Goal: Information Seeking & Learning: Learn about a topic

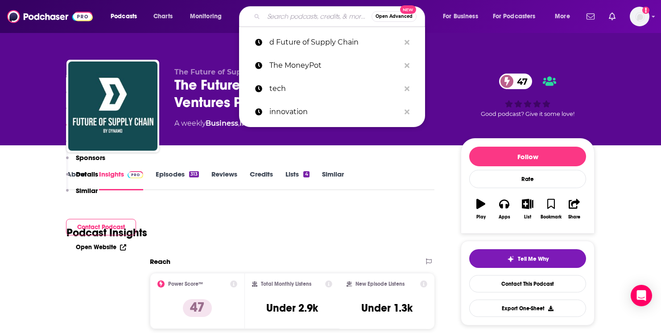
click at [308, 21] on input "Search podcasts, credits, & more..." at bounding box center [318, 16] width 108 height 14
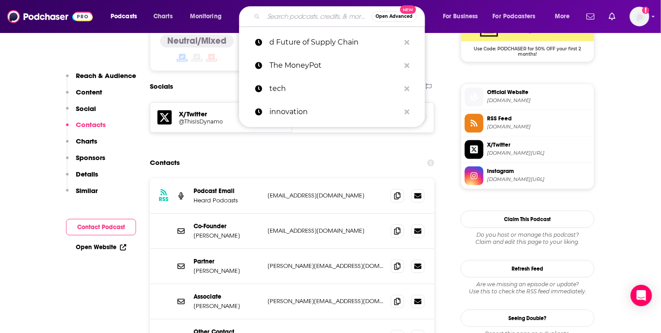
type input "The MoneyPot"
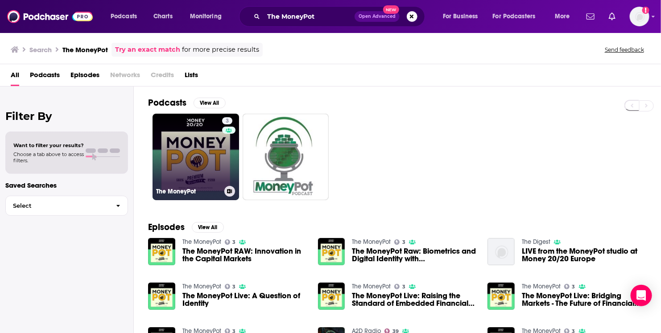
click at [188, 149] on link "3 The MoneyPot" at bounding box center [195, 157] width 86 height 86
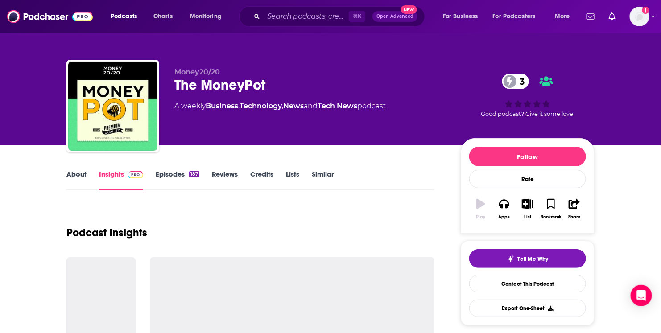
click at [180, 176] on link "Episodes 187" at bounding box center [178, 180] width 44 height 21
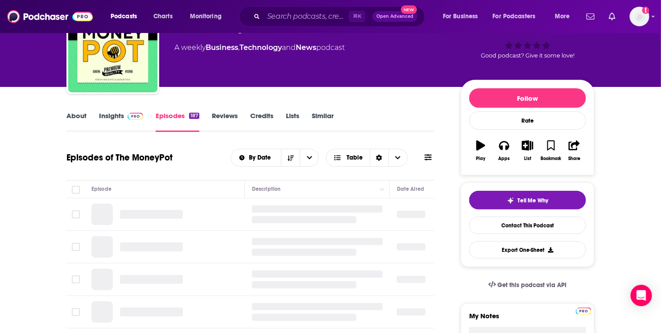
scroll to position [74, 0]
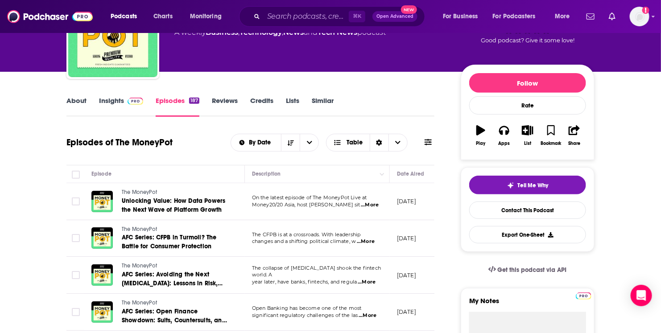
click at [372, 205] on span "...More" at bounding box center [370, 205] width 18 height 7
click at [108, 103] on link "Insights" at bounding box center [121, 106] width 44 height 21
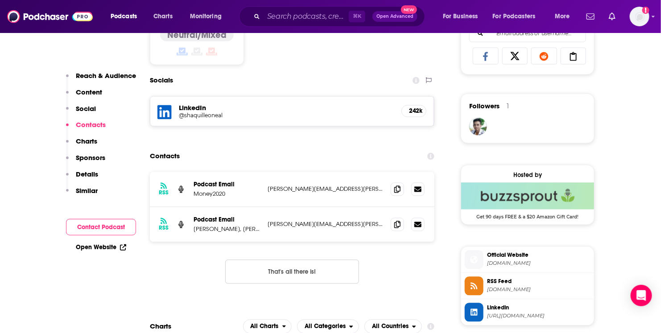
scroll to position [593, 0]
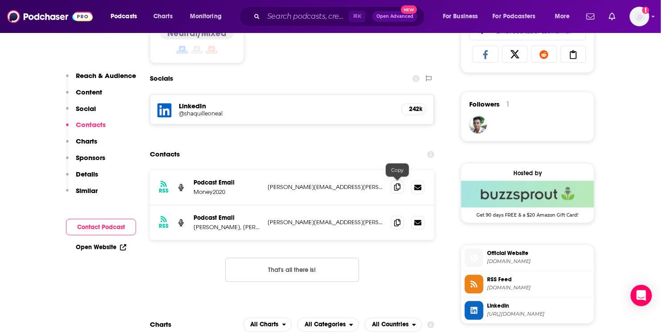
click at [399, 186] on icon at bounding box center [397, 187] width 6 height 7
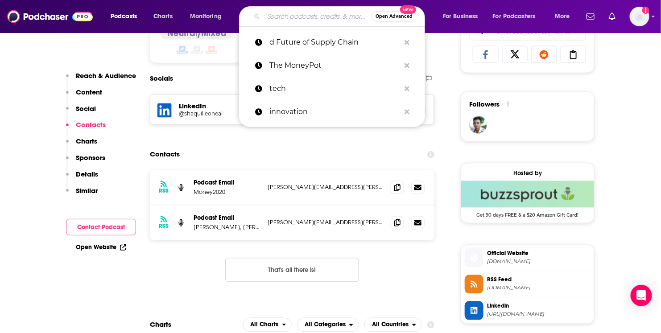
click at [300, 15] on input "Search podcasts, credits, & more..." at bounding box center [318, 16] width 108 height 14
paste input "Fintech Brainfood."
type input "Fintech Brainfood."
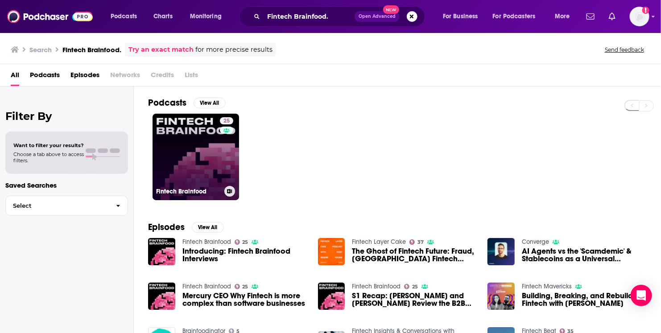
click at [208, 150] on link "25 Fintech Brainfood" at bounding box center [195, 157] width 86 height 86
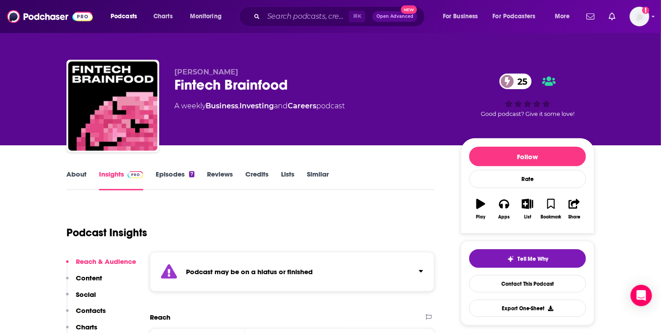
click at [175, 171] on link "Episodes 7" at bounding box center [175, 180] width 39 height 21
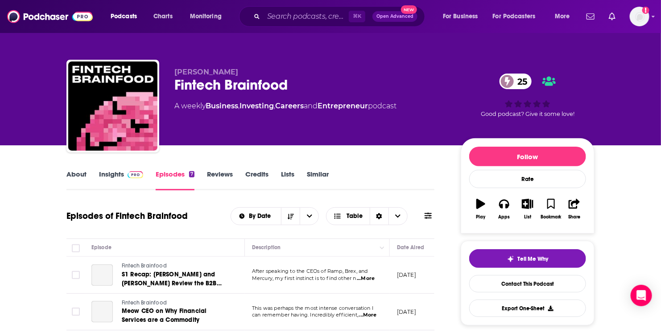
scroll to position [91, 0]
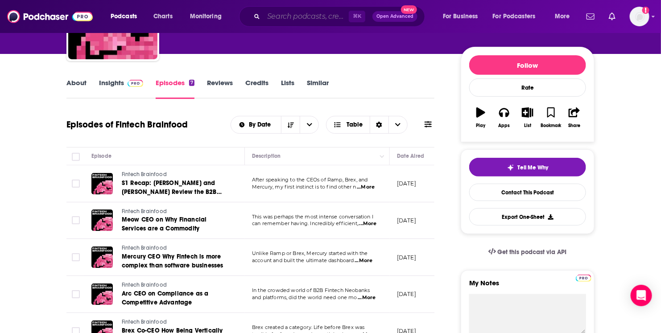
click at [308, 17] on input "Search podcasts, credits, & more..." at bounding box center [306, 16] width 85 height 14
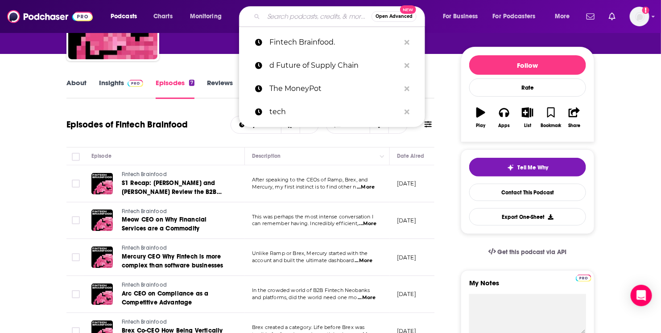
paste input "PayPod: The Payments and Fintech Podcast"
type input "PayPod: The Payments and Fintech Podcast"
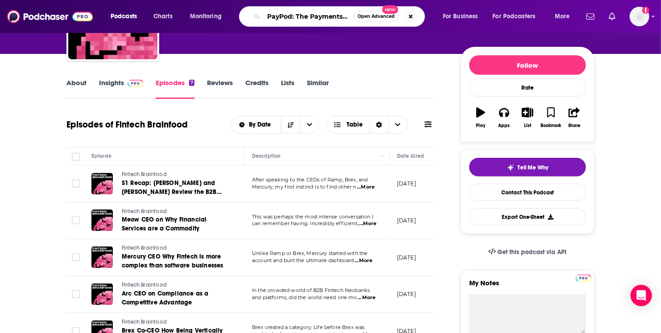
scroll to position [0, 61]
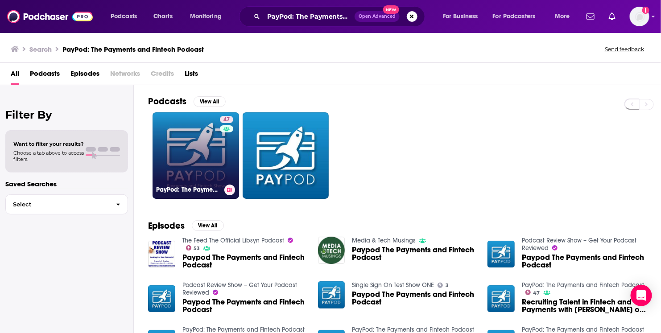
click at [202, 148] on link "47 PayPod: The Payments and Fintech Podcast" at bounding box center [195, 155] width 86 height 86
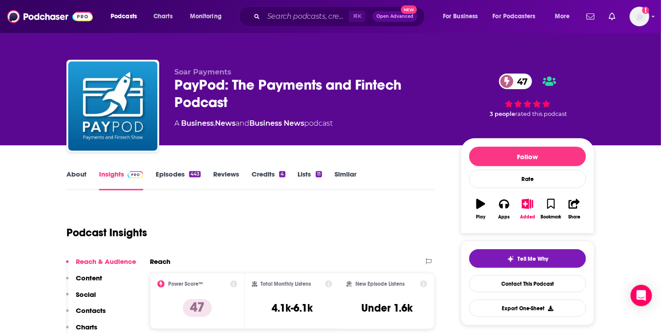
click at [171, 173] on link "Episodes 443" at bounding box center [178, 180] width 45 height 21
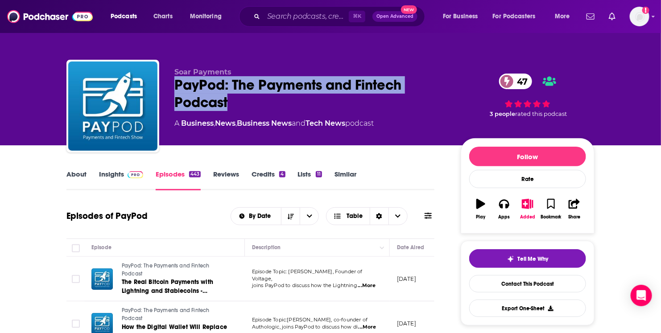
drag, startPoint x: 177, startPoint y: 83, endPoint x: 263, endPoint y: 98, distance: 86.3
click at [263, 98] on div "PayPod: The Payments and Fintech Podcast 47" at bounding box center [310, 93] width 272 height 35
copy h2 "PayPod: The Payments and Fintech Podcast"
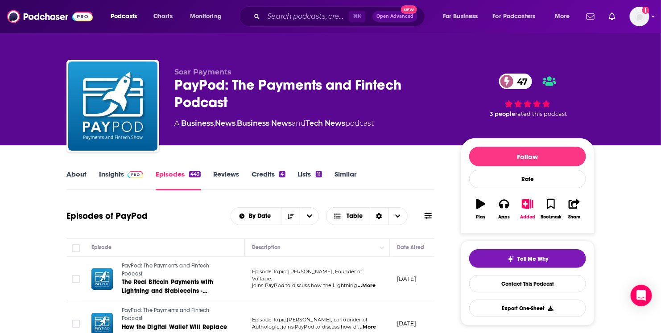
click at [125, 173] on span at bounding box center [133, 174] width 19 height 8
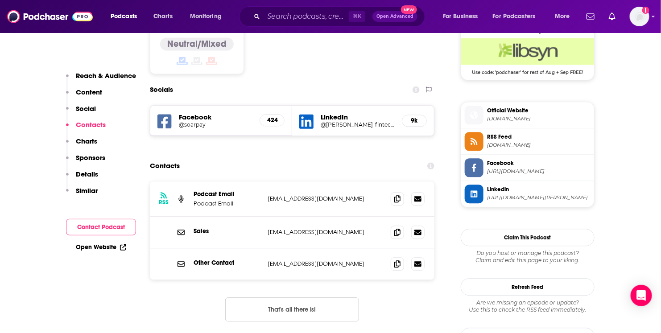
scroll to position [738, 0]
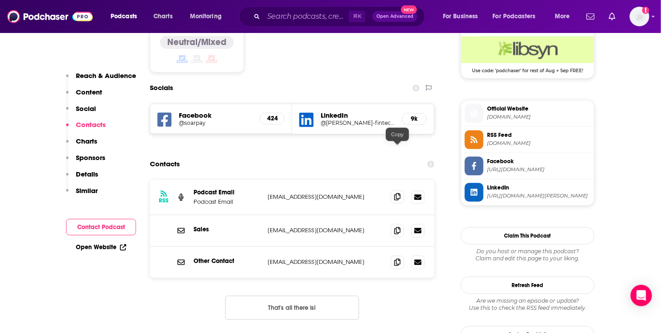
click at [398, 193] on icon at bounding box center [397, 196] width 6 height 7
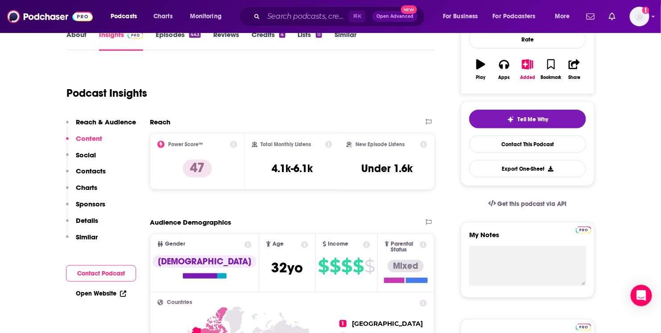
scroll to position [0, 0]
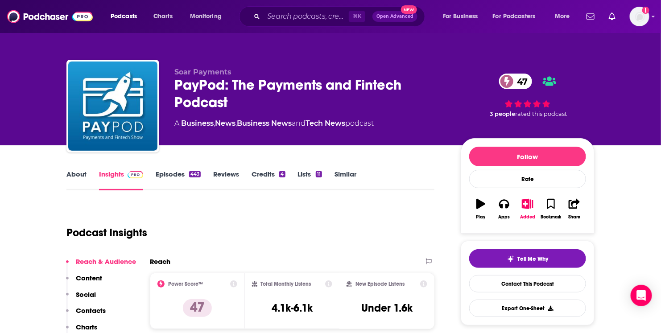
click at [81, 181] on link "About" at bounding box center [76, 180] width 20 height 21
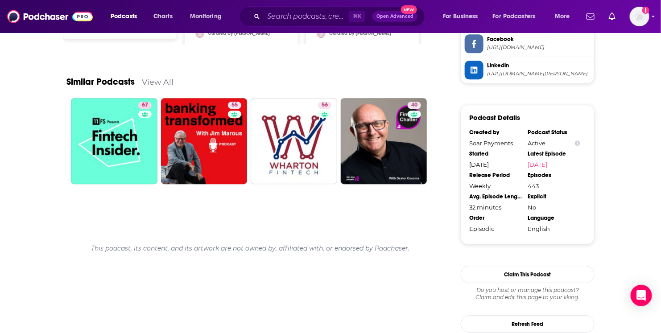
scroll to position [856, 0]
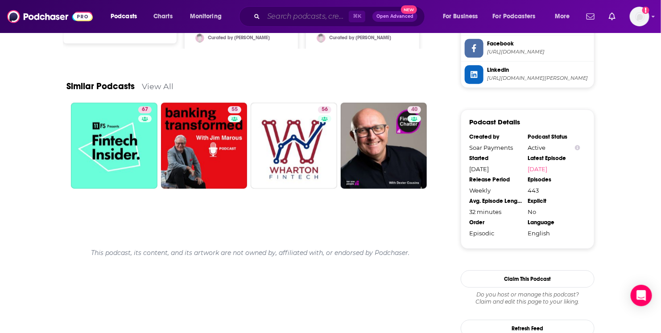
click at [298, 12] on input "Search podcasts, credits, & more..." at bounding box center [306, 16] width 85 height 14
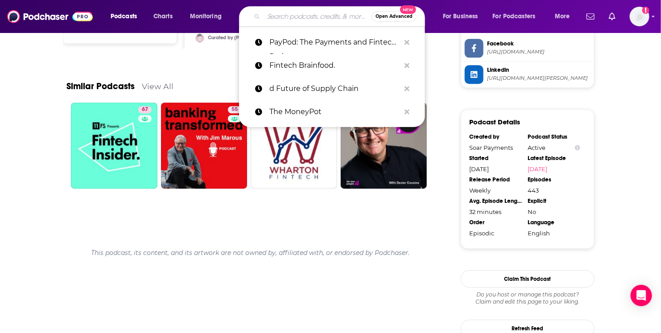
paste input "The Money Movement"
type input "The Money Movement"
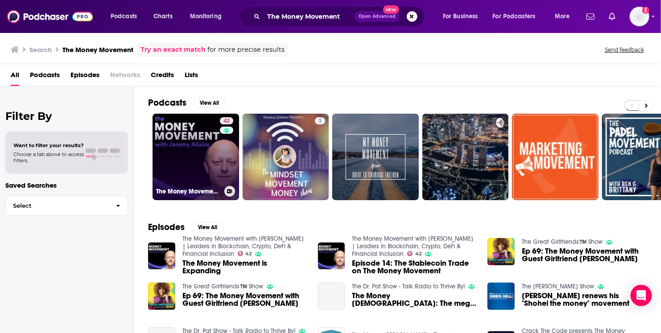
click at [205, 158] on link "42 The Money Movement with [PERSON_NAME] | Leaders in Blockchain, Crypto, DeFi …" at bounding box center [195, 157] width 86 height 86
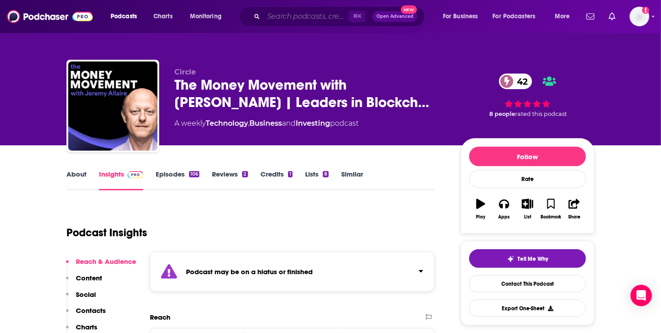
click at [276, 21] on input "Search podcasts, credits, & more..." at bounding box center [306, 16] width 85 height 14
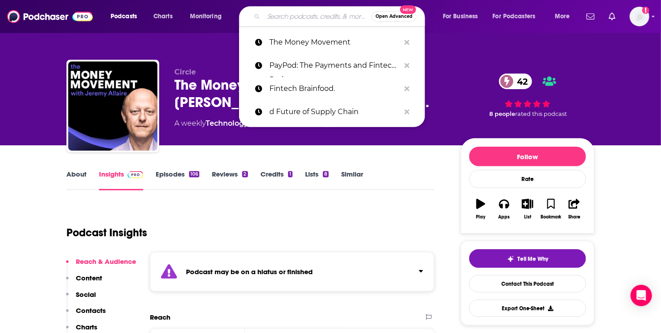
paste input "Banking Transformed"
type input "Banking Transformed"
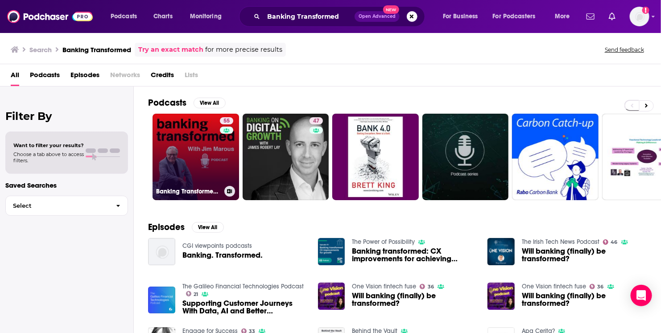
click at [202, 159] on link "55 Banking Transformed with [PERSON_NAME]" at bounding box center [195, 157] width 86 height 86
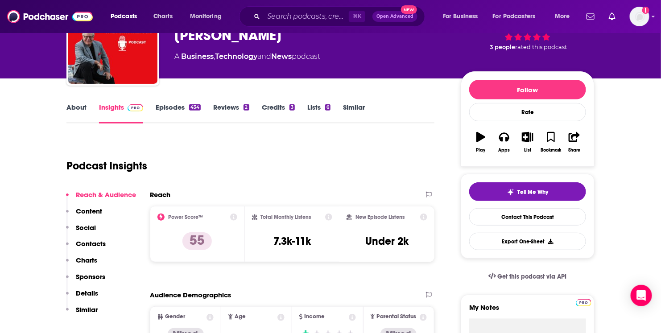
scroll to position [67, 0]
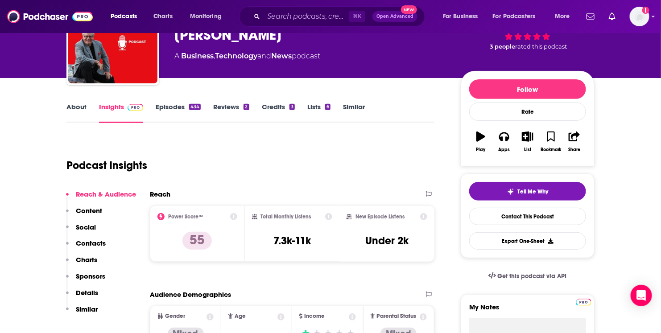
click at [162, 109] on link "Episodes 434" at bounding box center [178, 113] width 45 height 21
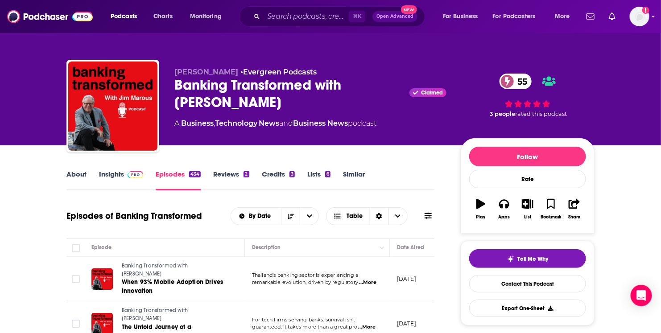
click at [129, 172] on img at bounding box center [136, 174] width 16 height 7
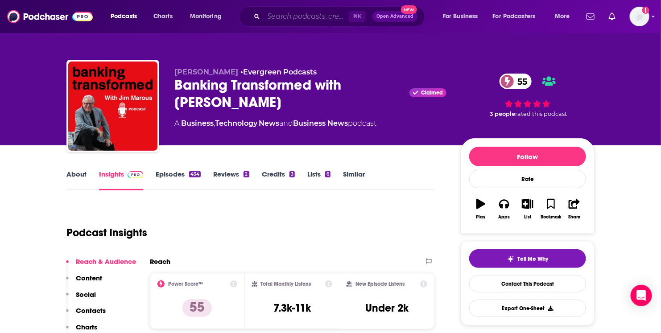
click at [269, 12] on input "Search podcasts, credits, & more..." at bounding box center [306, 16] width 85 height 14
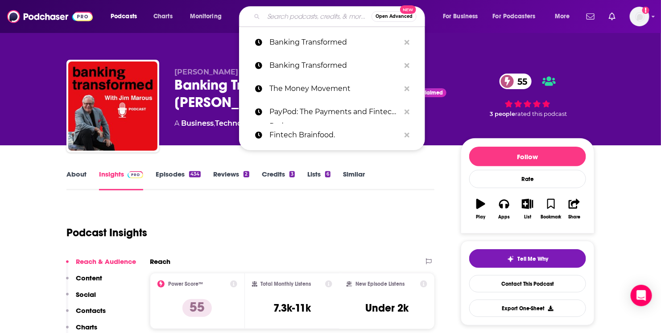
paste input "WorkLife with [PERSON_NAME]"
type input "WorkLife with [PERSON_NAME]"
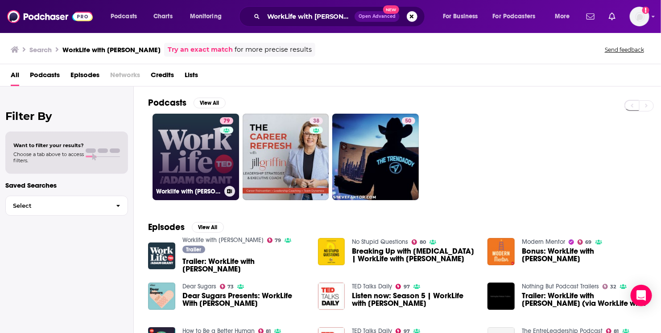
click at [203, 144] on link "79 Worklife with [PERSON_NAME]" at bounding box center [195, 157] width 86 height 86
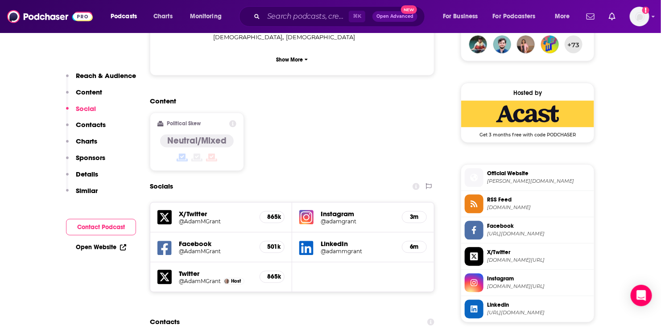
scroll to position [839, 0]
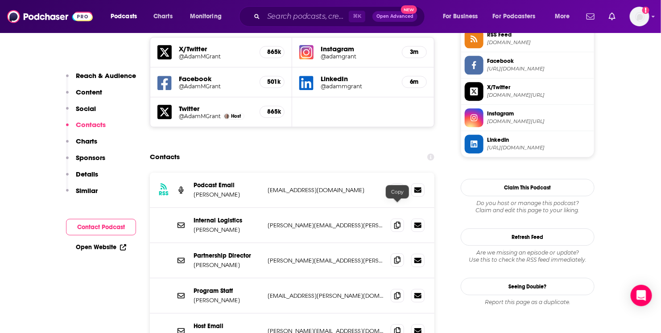
click at [394, 256] on icon at bounding box center [397, 259] width 6 height 7
click at [399, 327] on icon at bounding box center [397, 330] width 6 height 7
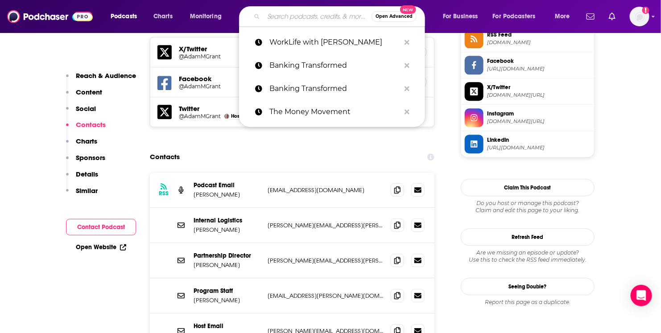
click at [313, 19] on input "Search podcasts, credits, & more..." at bounding box center [318, 16] width 108 height 14
paste input "Brave New Work"
type input "Brave New Work"
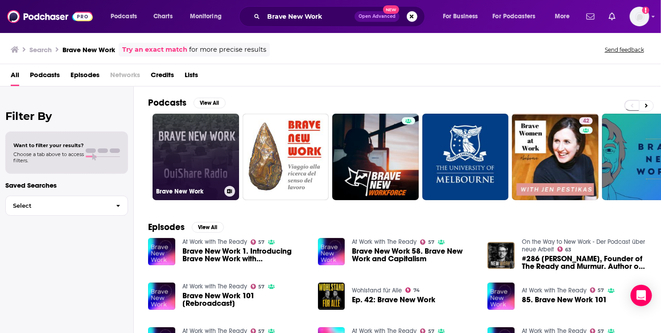
click at [211, 148] on link "Brave New Work" at bounding box center [195, 157] width 86 height 86
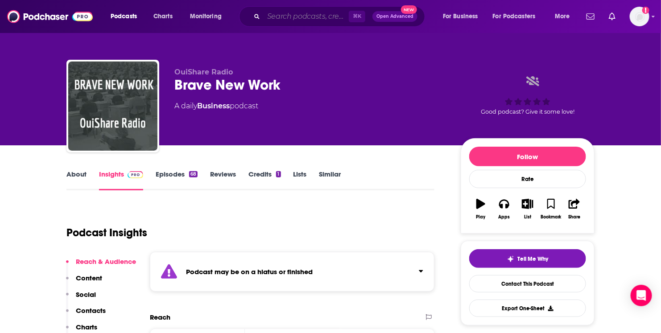
click at [324, 19] on input "Search podcasts, credits, & more..." at bounding box center [306, 16] width 85 height 14
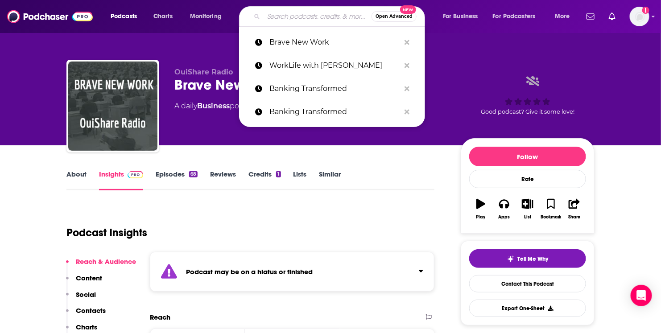
paste input "Redefining HR (aka Redefining Work)"
type input "Redefining HR (aka Redefining Work)"
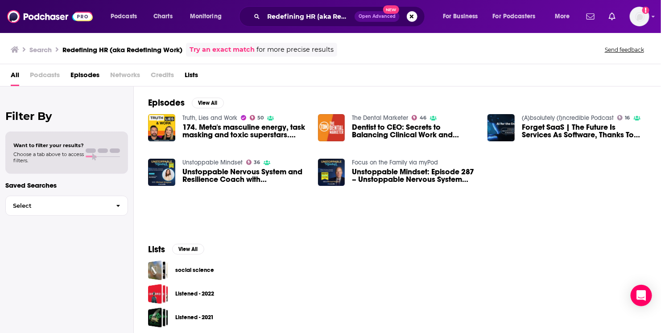
click at [45, 76] on span "Podcasts" at bounding box center [45, 77] width 30 height 18
click at [415, 19] on button "Search podcasts, credits, & more..." at bounding box center [412, 16] width 11 height 11
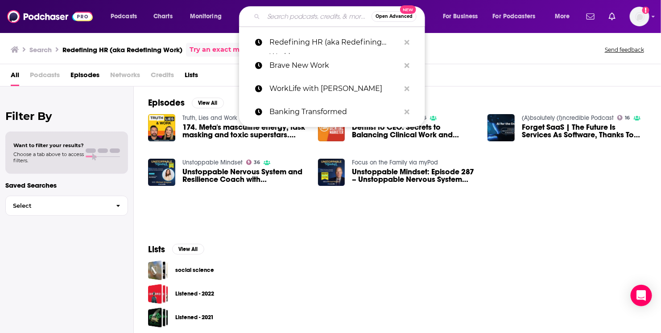
click at [329, 12] on input "Search podcasts, credits, & more..." at bounding box center [318, 16] width 108 height 14
paste input "The Prof G Pod"
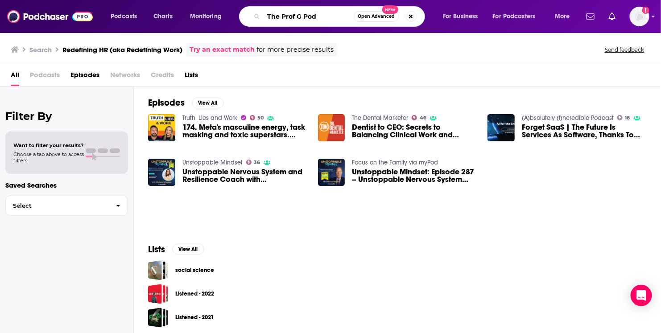
type input "The Prof G Pod"
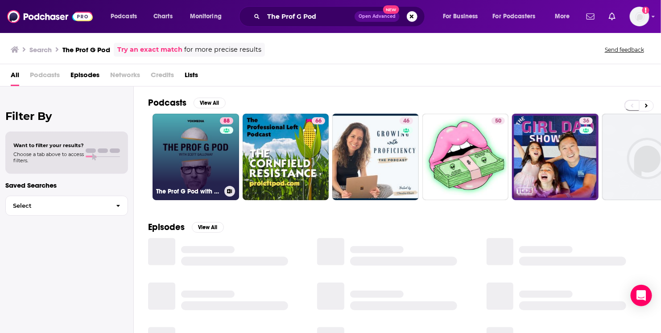
click at [196, 166] on link "88 The Prof G Pod with [PERSON_NAME]" at bounding box center [195, 157] width 86 height 86
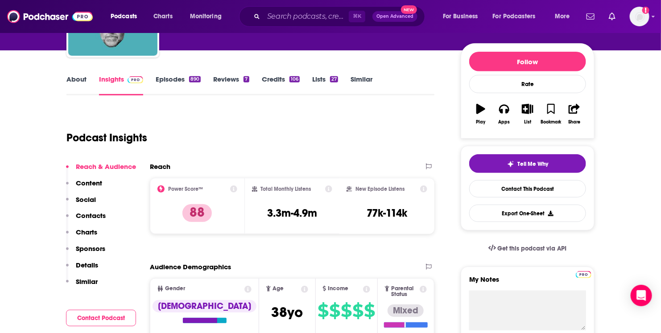
scroll to position [117, 0]
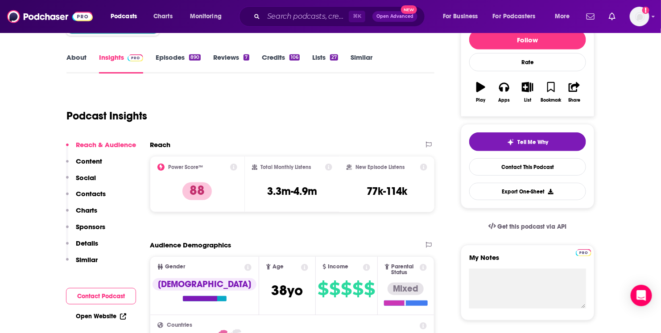
click at [174, 58] on link "Episodes 890" at bounding box center [178, 63] width 45 height 21
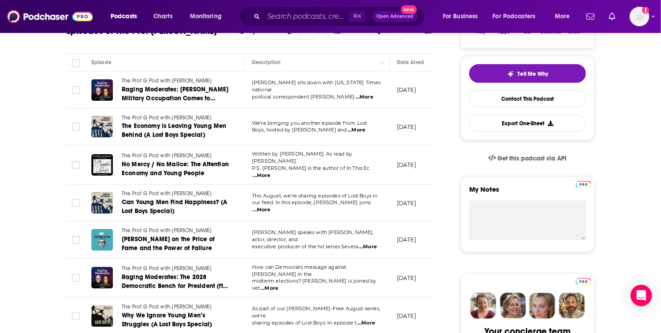
scroll to position [186, 0]
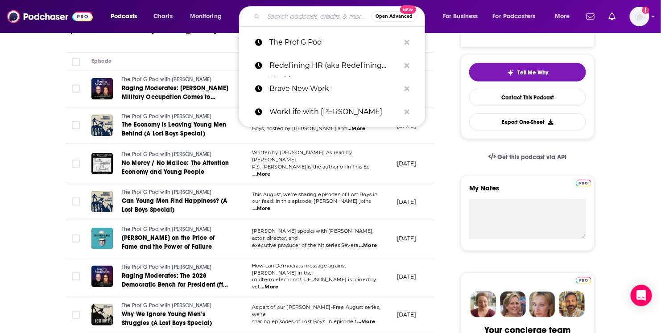
click at [288, 22] on input "Search podcasts, credits, & more..." at bounding box center [318, 16] width 108 height 14
paste input "Redefining Work"
type input "Redefining Work"
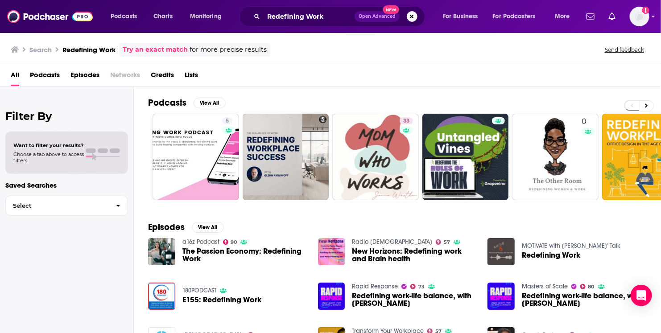
click at [50, 70] on span "Podcasts" at bounding box center [45, 77] width 30 height 18
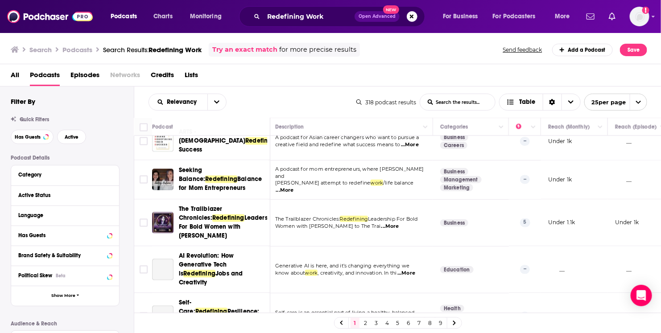
scroll to position [708, 2]
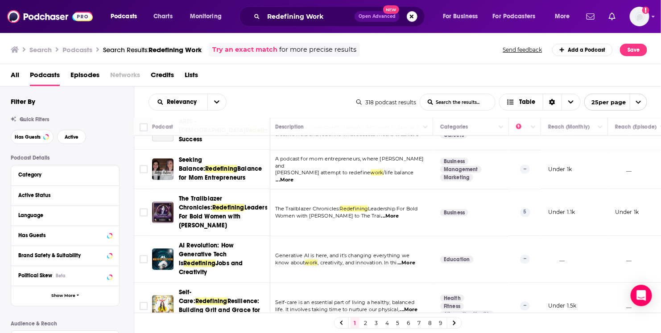
click at [410, 19] on button "Search podcasts, credits, & more..." at bounding box center [412, 16] width 11 height 11
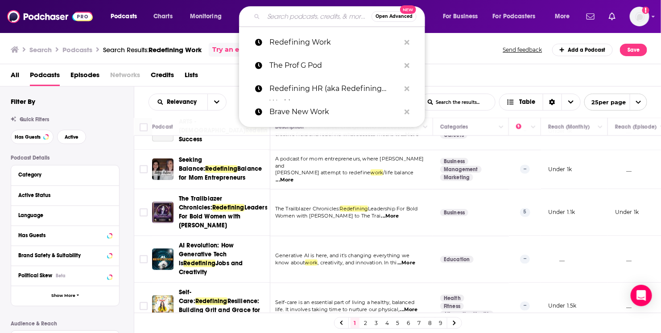
click at [311, 11] on input "Search podcasts, credits, & more..." at bounding box center [318, 16] width 108 height 14
paste input "Odd Lots"
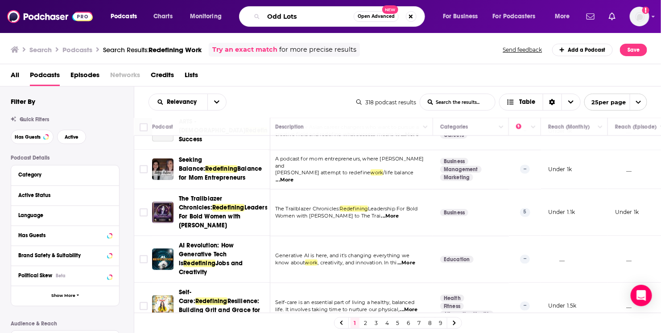
type input "Odd Lots"
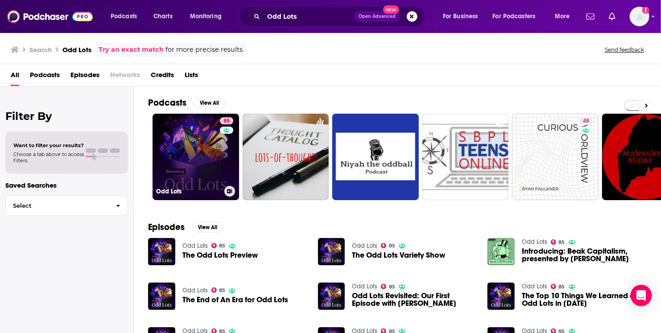
click at [168, 152] on link "85 Odd Lots" at bounding box center [195, 157] width 86 height 86
